Goal: Browse casually

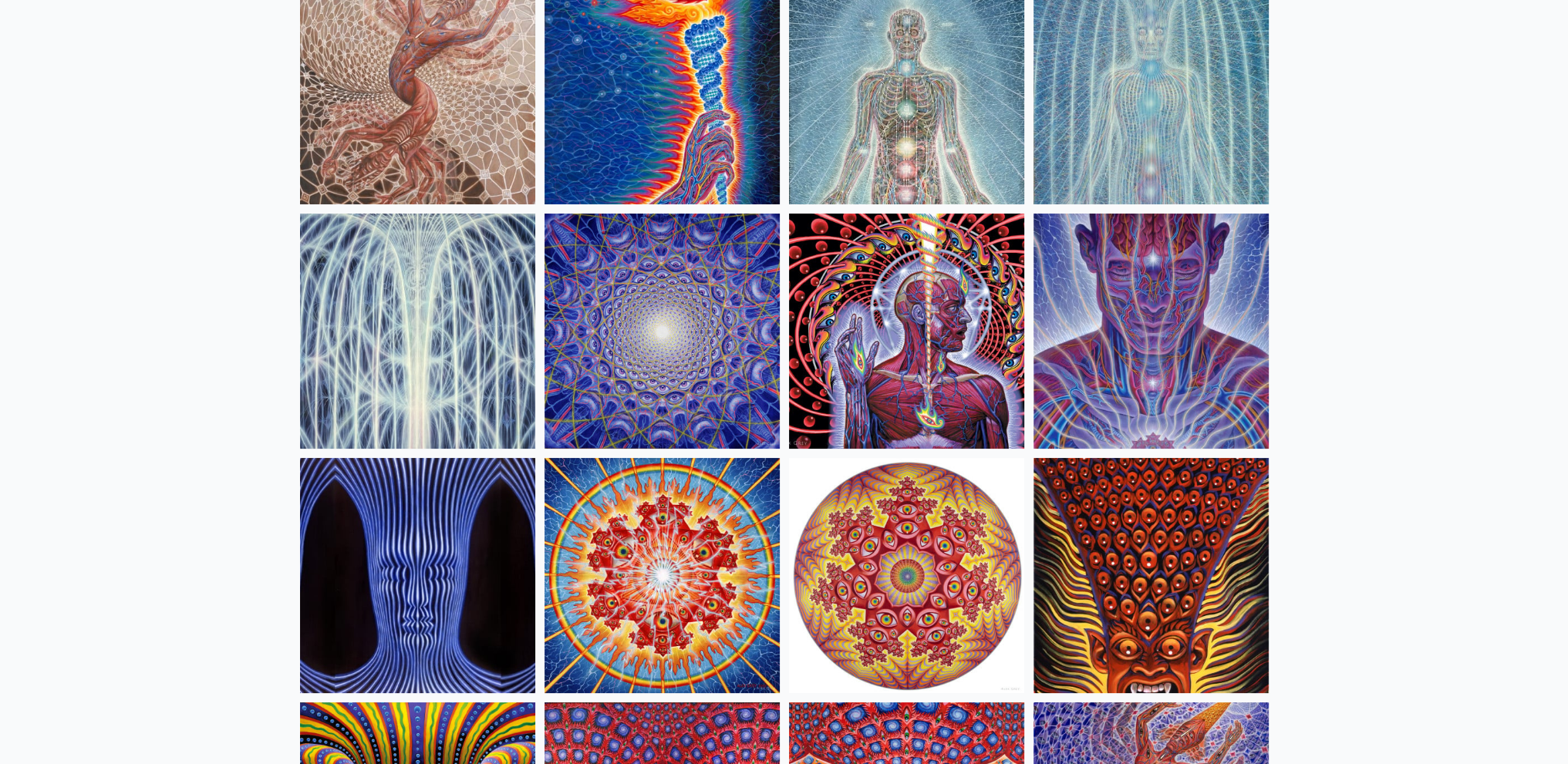
scroll to position [126, 0]
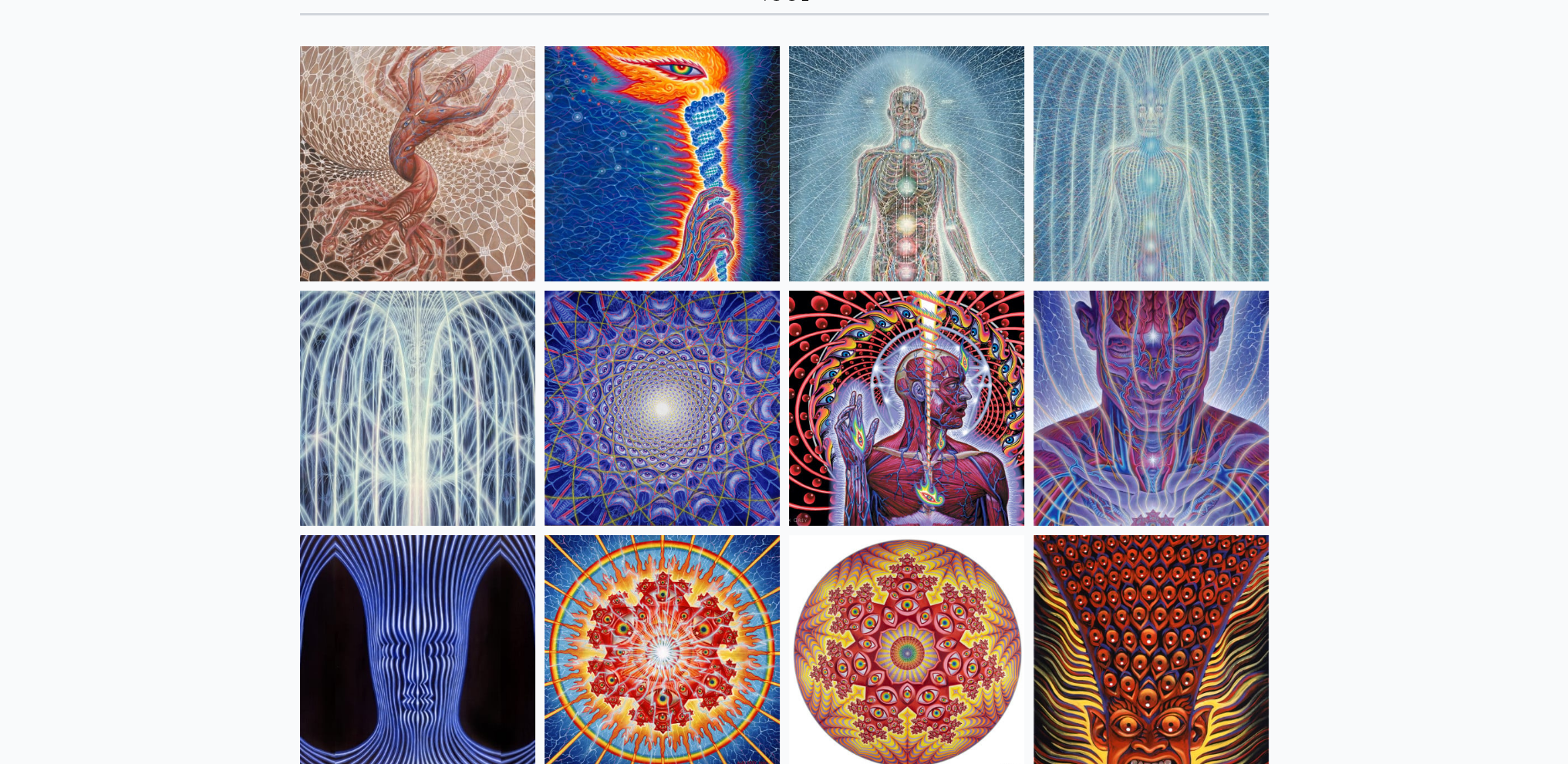
click at [1124, 391] on img at bounding box center [1151, 409] width 236 height 236
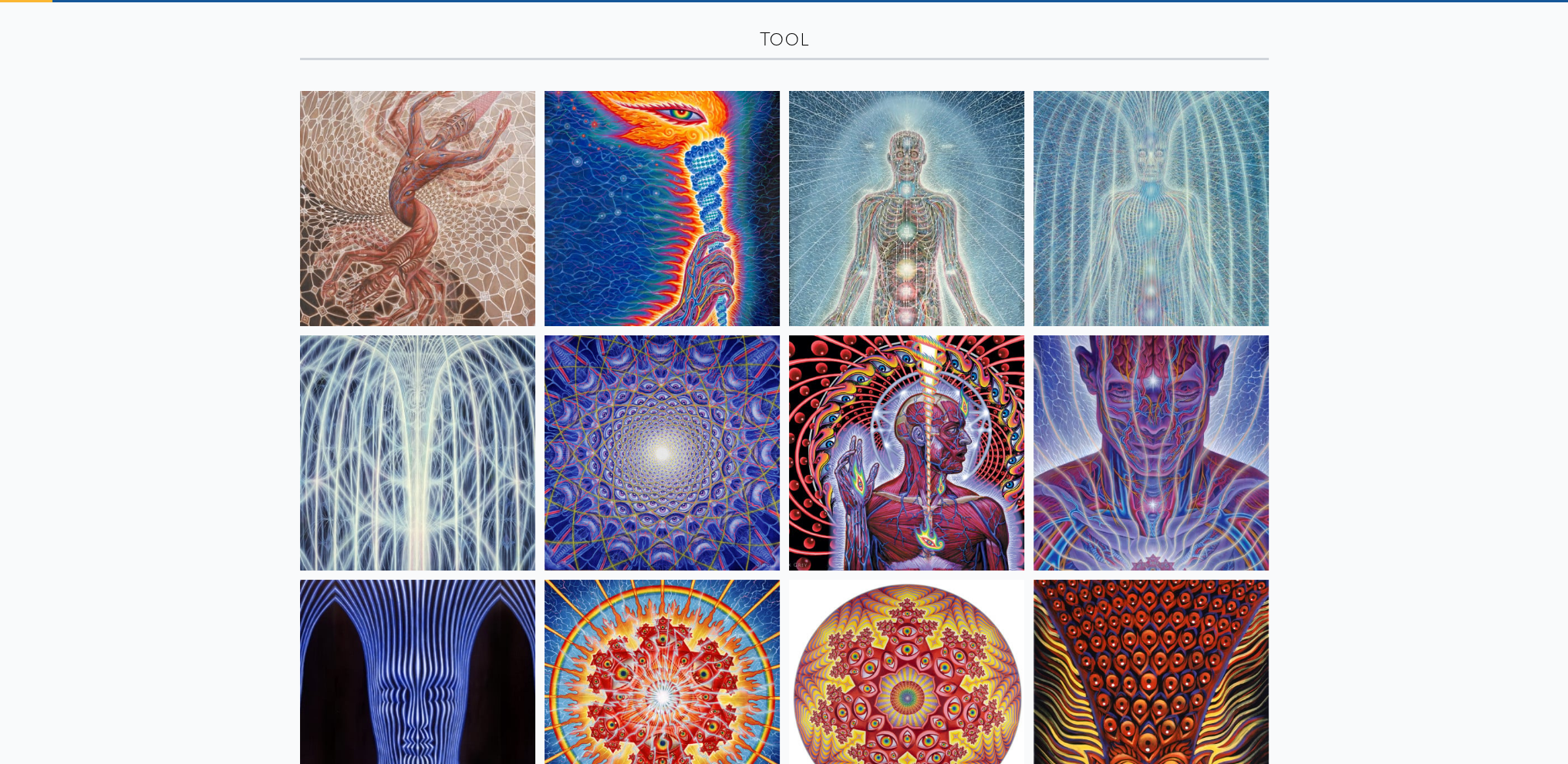
scroll to position [0, 0]
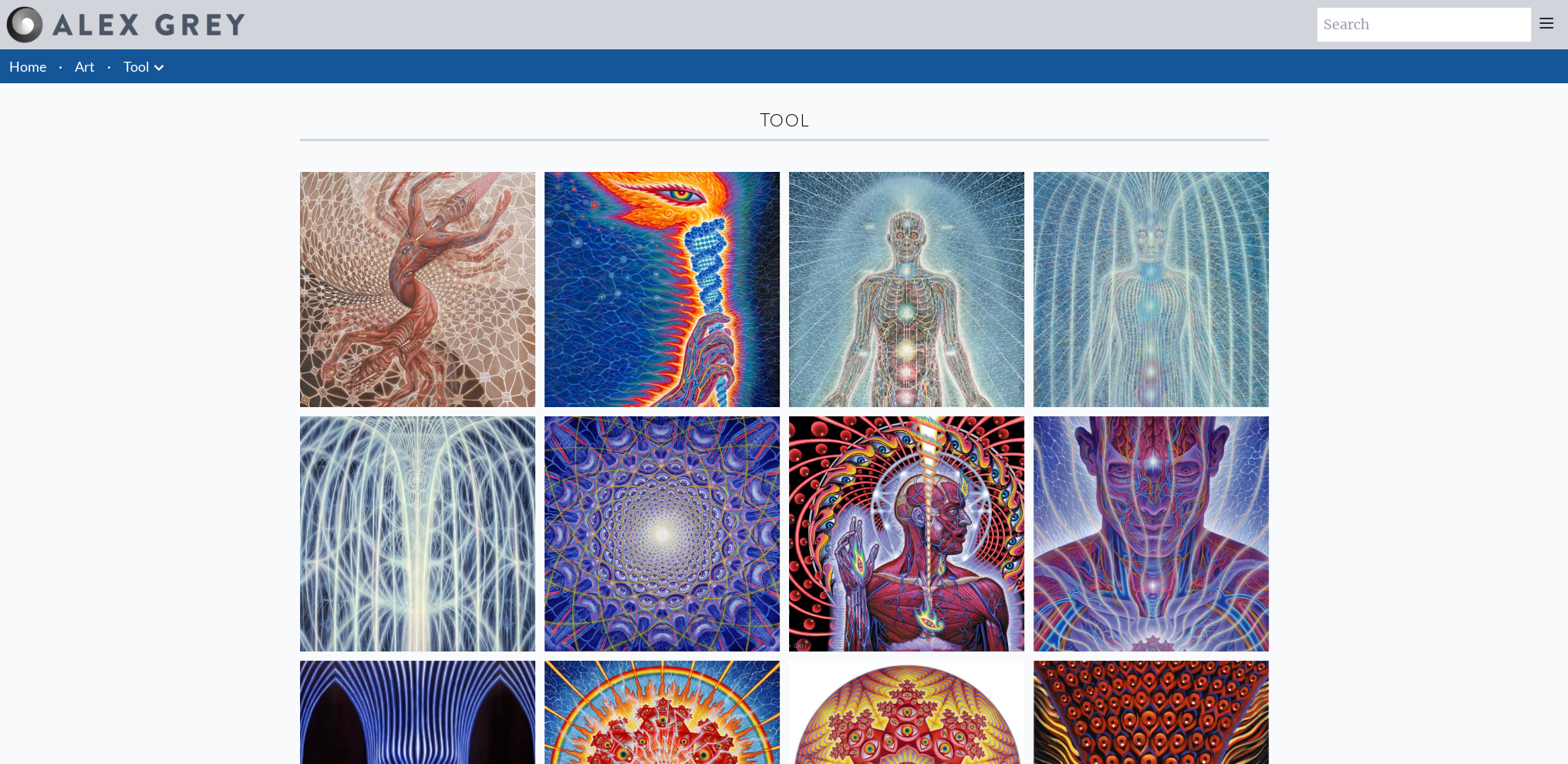
click at [705, 253] on img at bounding box center [662, 290] width 236 height 236
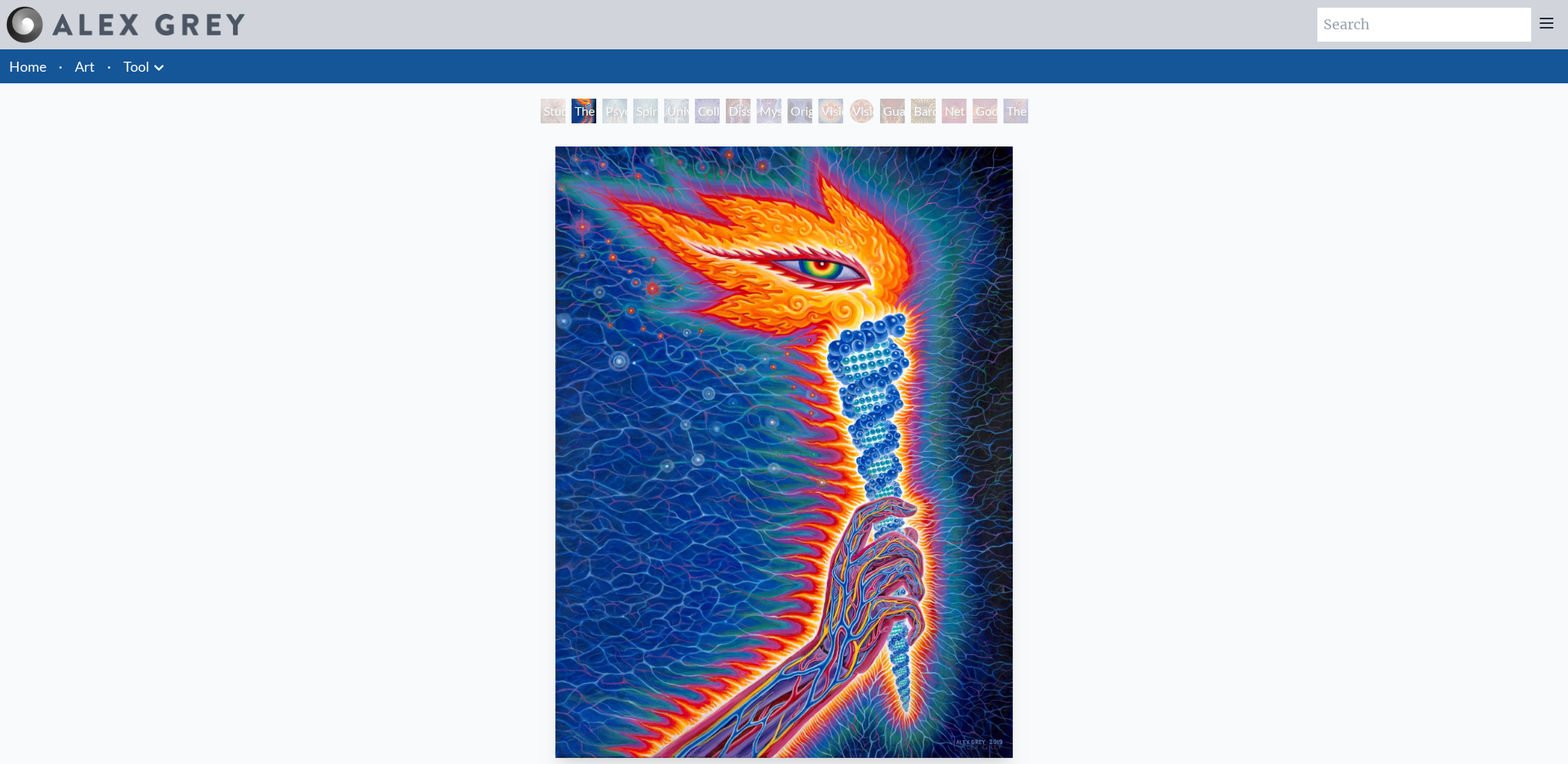
click at [83, 62] on link "Art" at bounding box center [85, 66] width 20 height 21
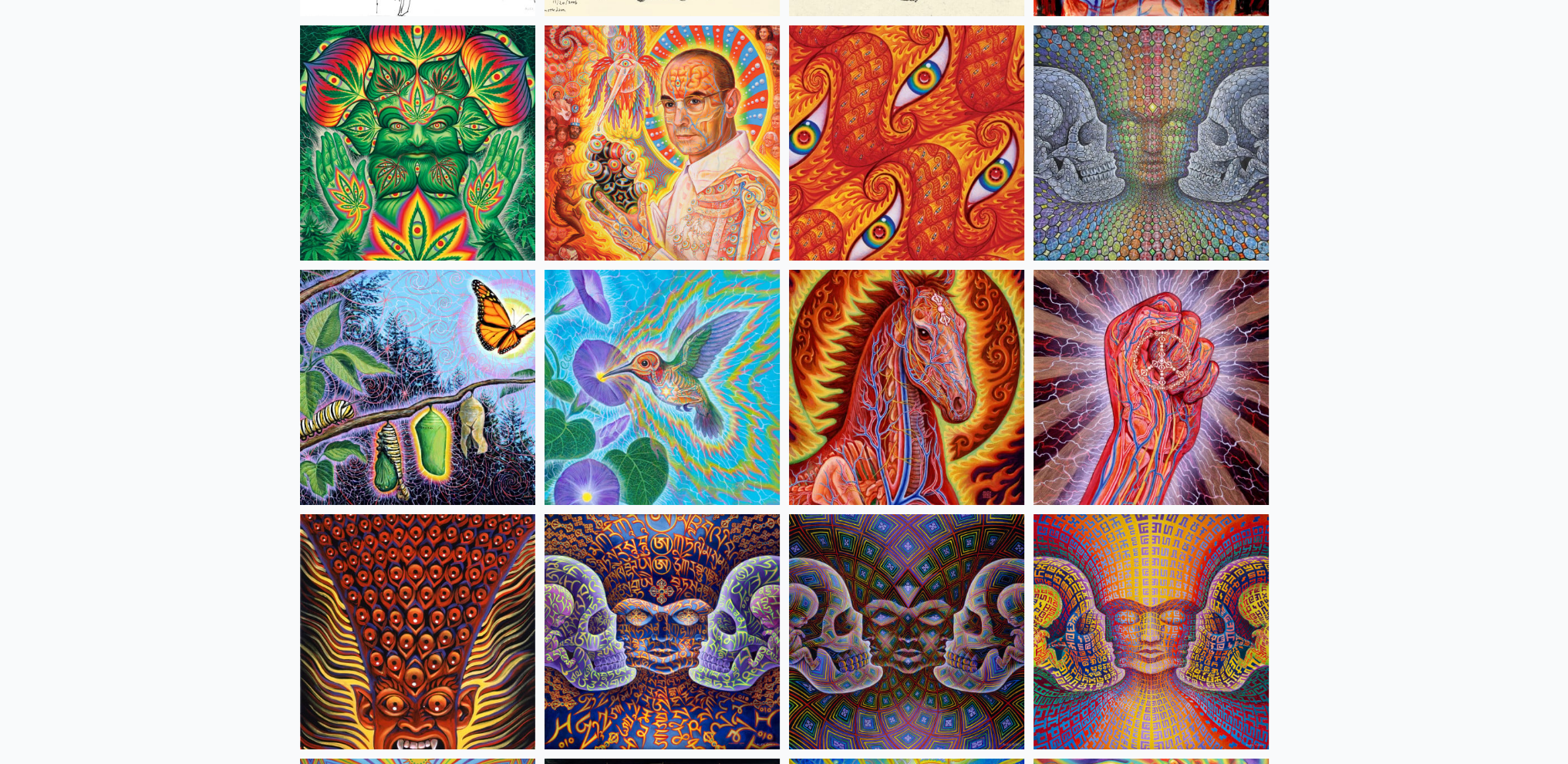
scroll to position [7558, 0]
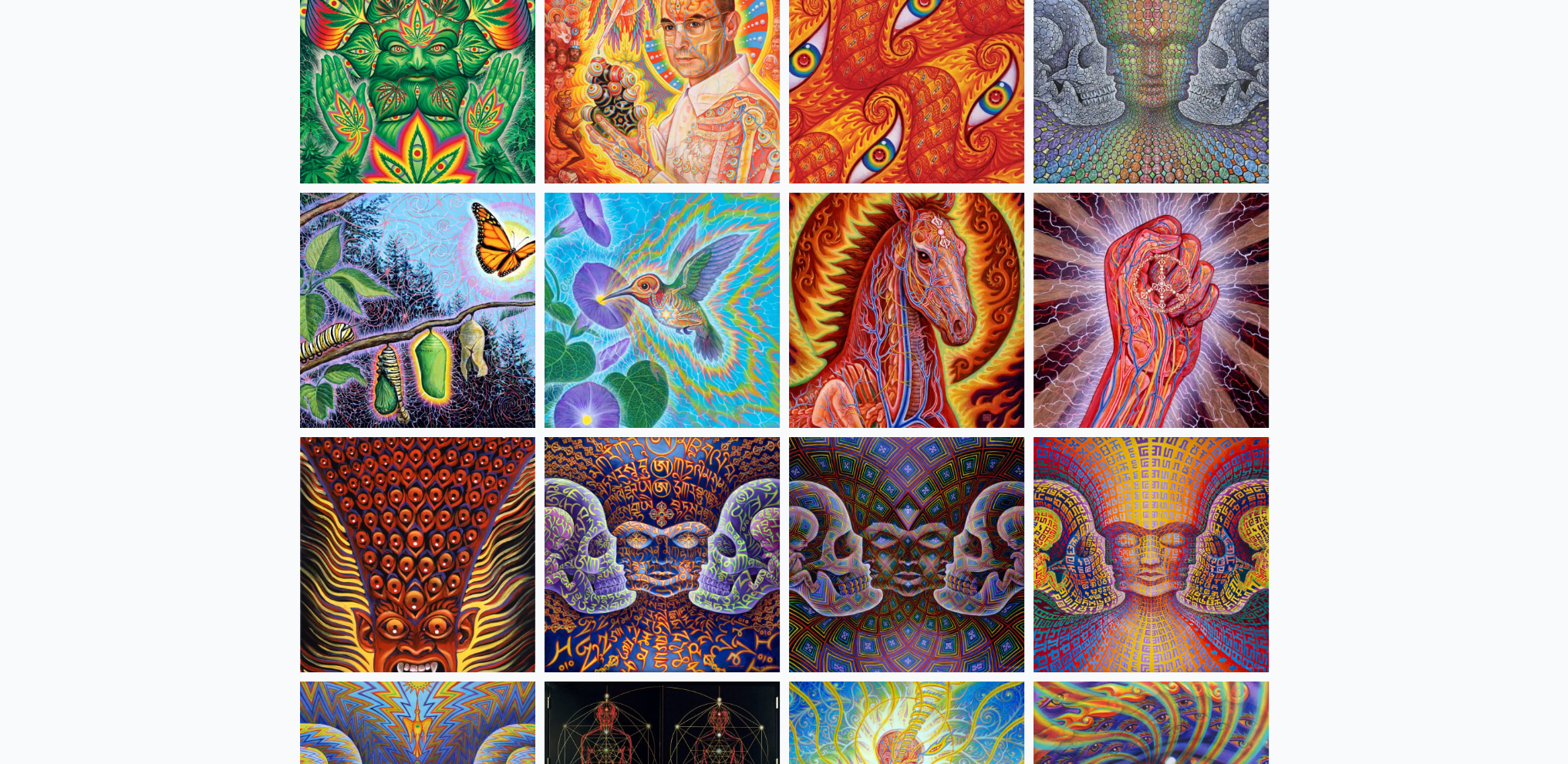
click at [880, 286] on img at bounding box center [907, 311] width 236 height 236
